Goal: Check status: Check status

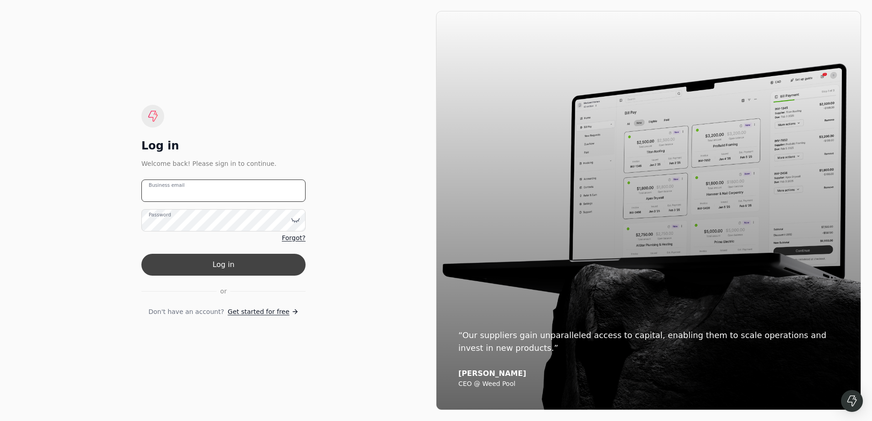
type email "[EMAIL_ADDRESS][DOMAIN_NAME]"
click at [211, 263] on button "Log in" at bounding box center [223, 265] width 164 height 22
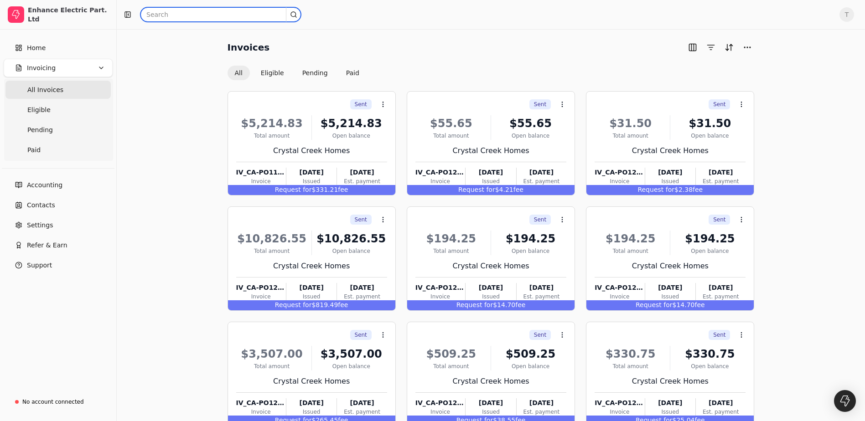
click at [157, 14] on input "text" at bounding box center [220, 14] width 161 height 15
click at [167, 12] on input "text" at bounding box center [220, 14] width 161 height 15
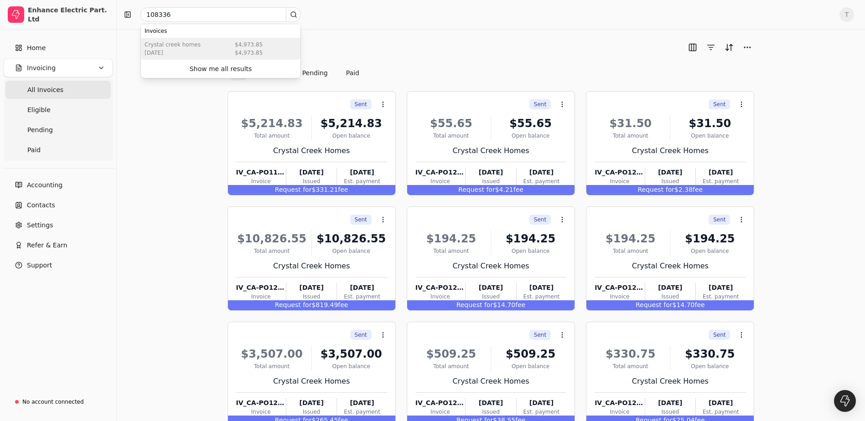
click at [193, 53] on div "Crystal Creek Homes [DATE] $4,973.85 $4,973.85" at bounding box center [221, 49] width 160 height 22
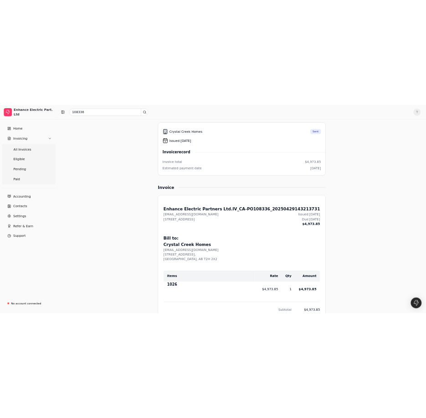
scroll to position [116, 0]
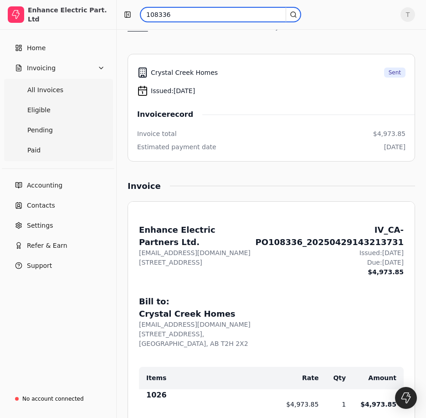
drag, startPoint x: 172, startPoint y: 15, endPoint x: 26, endPoint y: 36, distance: 147.5
click at [26, 37] on div "Enhance Electric Part. Ltd Home Invoicing All Invoices Eligible Pending Paid Ac…" at bounding box center [213, 346] width 426 height 924
drag, startPoint x: 167, startPoint y: 16, endPoint x: 0, endPoint y: 69, distance: 175.5
click at [58, 22] on div "Enhance Electric Part. Ltd Home Invoicing All Invoices Eligible Pending Paid Ac…" at bounding box center [213, 346] width 426 height 924
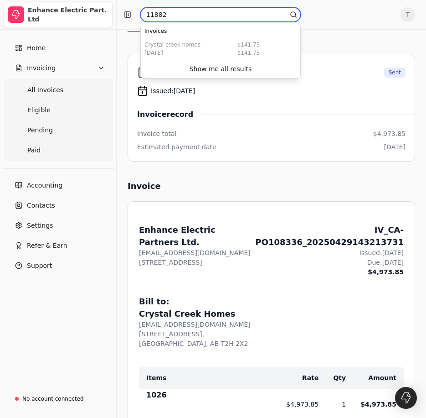
drag, startPoint x: 172, startPoint y: 12, endPoint x: 11, endPoint y: 23, distance: 161.3
click at [11, 23] on div "Enhance Electric Part. Ltd Home Invoicing All Invoices Eligible Pending Paid Ac…" at bounding box center [213, 346] width 426 height 924
drag, startPoint x: 169, startPoint y: 13, endPoint x: 24, endPoint y: 31, distance: 146.1
click at [24, 31] on div "Enhance Electric Part. Ltd Home Invoicing All Invoices Eligible Pending Paid Ac…" at bounding box center [213, 346] width 426 height 924
drag, startPoint x: 169, startPoint y: 12, endPoint x: -52, endPoint y: 36, distance: 222.9
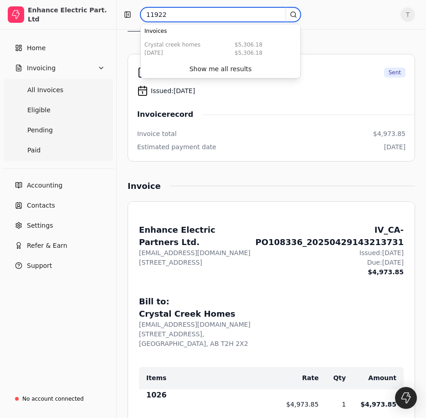
click at [0, 36] on html "Enhance Electric Part. Ltd Home Invoicing All Invoices Eligible Pending Paid Ac…" at bounding box center [213, 346] width 426 height 924
drag, startPoint x: 171, startPoint y: 12, endPoint x: 39, endPoint y: 44, distance: 136.4
click at [90, 21] on div "Enhance Electric Part. Ltd Home Invoicing All Invoices Eligible Pending Paid Ac…" at bounding box center [213, 346] width 426 height 924
drag, startPoint x: 172, startPoint y: 15, endPoint x: 27, endPoint y: 21, distance: 144.7
click at [27, 21] on div "Enhance Electric Part. Ltd Home Invoicing All Invoices Eligible Pending Paid Ac…" at bounding box center [213, 346] width 426 height 924
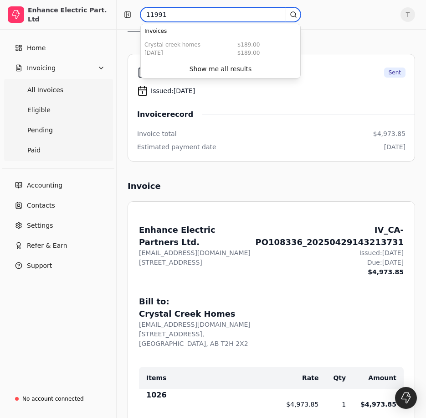
drag, startPoint x: 171, startPoint y: 16, endPoint x: -29, endPoint y: 48, distance: 202.7
click at [0, 48] on html "Enhance Electric Part. Ltd Home Invoicing All Invoices Eligible Pending Paid Ac…" at bounding box center [213, 346] width 426 height 924
drag, startPoint x: 174, startPoint y: 15, endPoint x: -4, endPoint y: 39, distance: 179.0
click at [0, 39] on html "Enhance Electric Part. Ltd Home Invoicing All Invoices Eligible Pending Paid Ac…" at bounding box center [213, 346] width 426 height 924
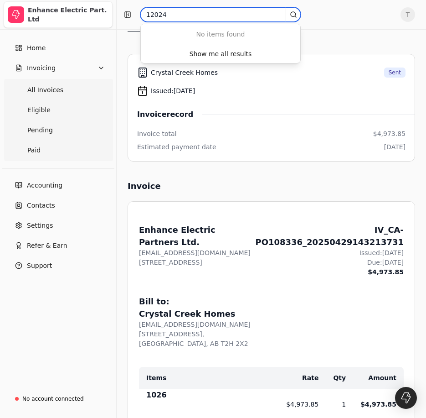
drag, startPoint x: 173, startPoint y: 10, endPoint x: 74, endPoint y: 18, distance: 99.8
click at [70, 18] on div "Enhance Electric Part. Ltd Home Invoicing All Invoices Eligible Pending Paid Ac…" at bounding box center [213, 346] width 426 height 924
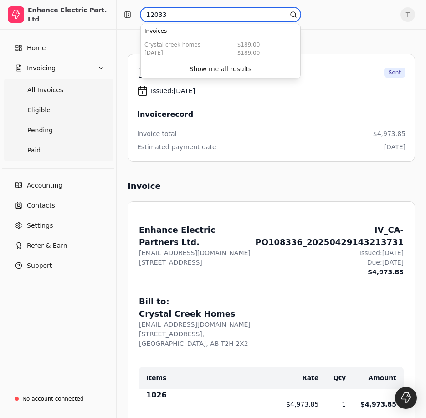
drag, startPoint x: -2, startPoint y: 16, endPoint x: -8, endPoint y: 17, distance: 5.5
click at [0, 17] on html "Enhance Electric Part. Ltd Home Invoicing All Invoices Eligible Pending Paid Ac…" at bounding box center [213, 346] width 426 height 924
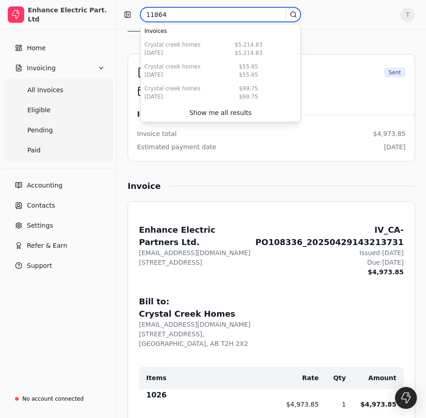
type input "11864"
